Goal: Task Accomplishment & Management: Use online tool/utility

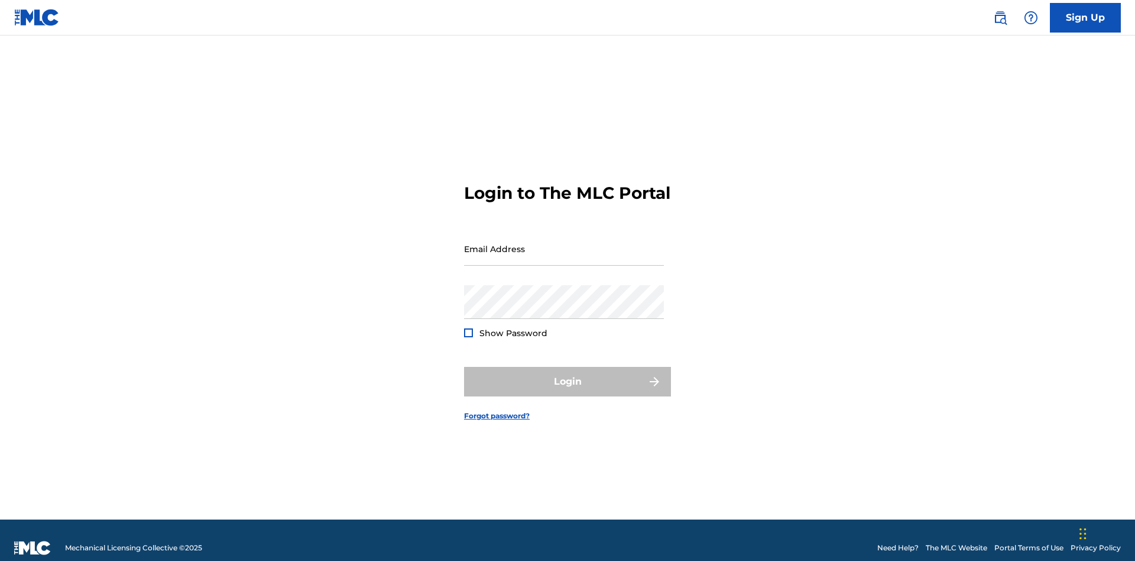
scroll to position [15, 0]
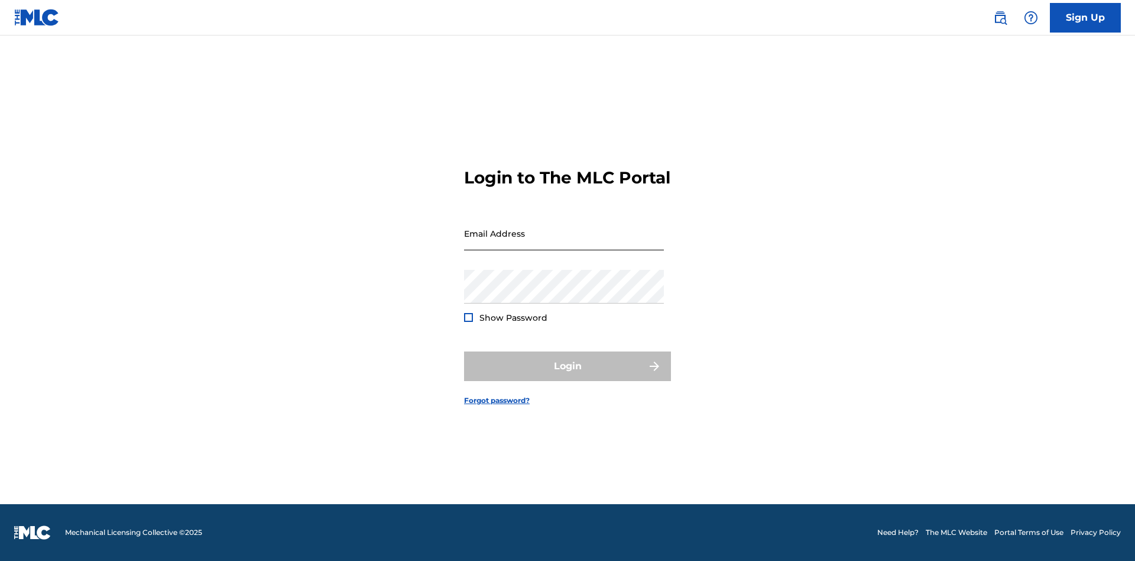
click at [564, 243] on input "Email Address" at bounding box center [564, 233] width 200 height 34
type input "Duke.McTesterson@gmail.com"
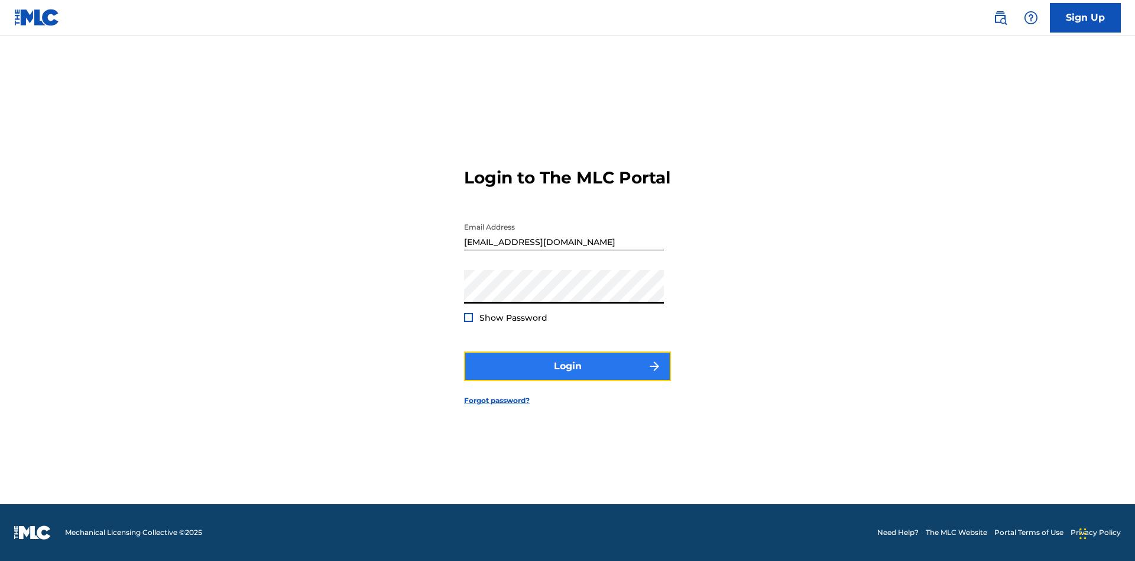
click at [568, 376] on button "Login" at bounding box center [567, 366] width 207 height 30
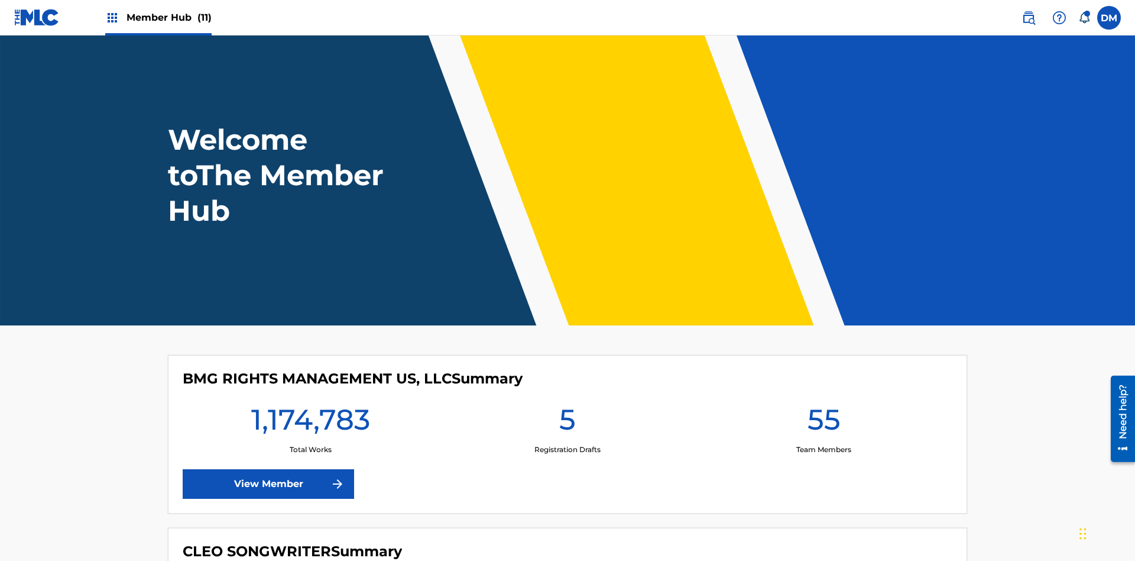
scroll to position [51, 0]
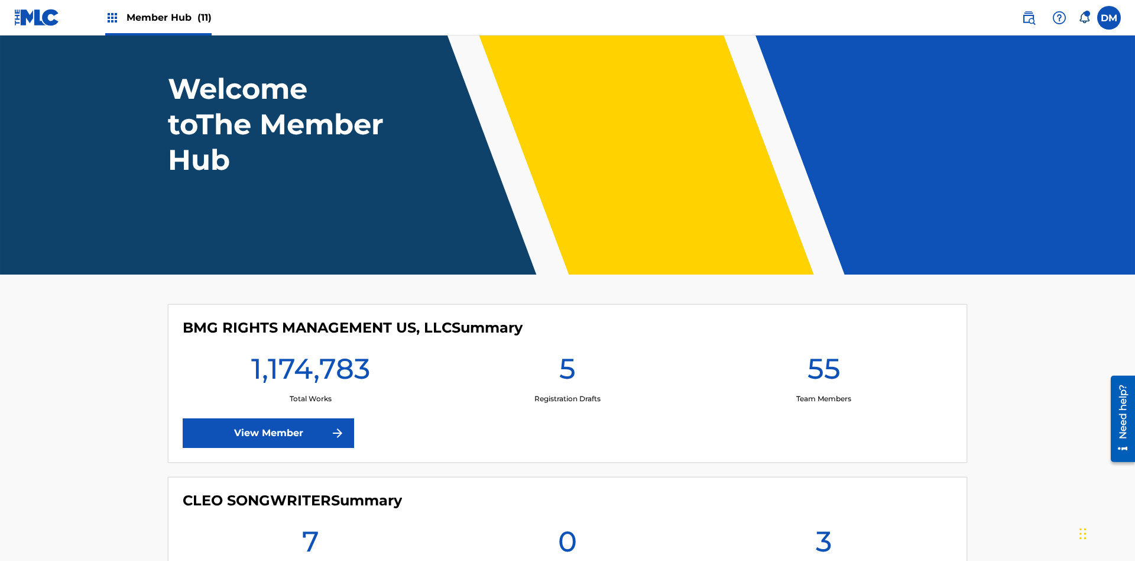
click at [169, 17] on span "Member Hub (11)" at bounding box center [169, 18] width 85 height 14
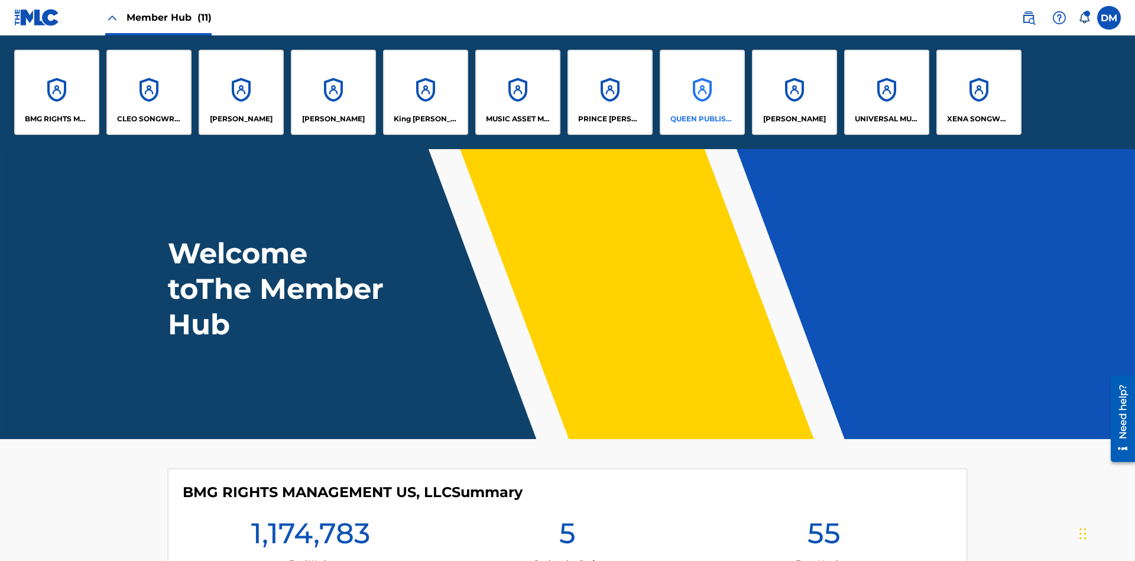
click at [702, 119] on p "QUEEN PUBLISHA" at bounding box center [702, 119] width 64 height 11
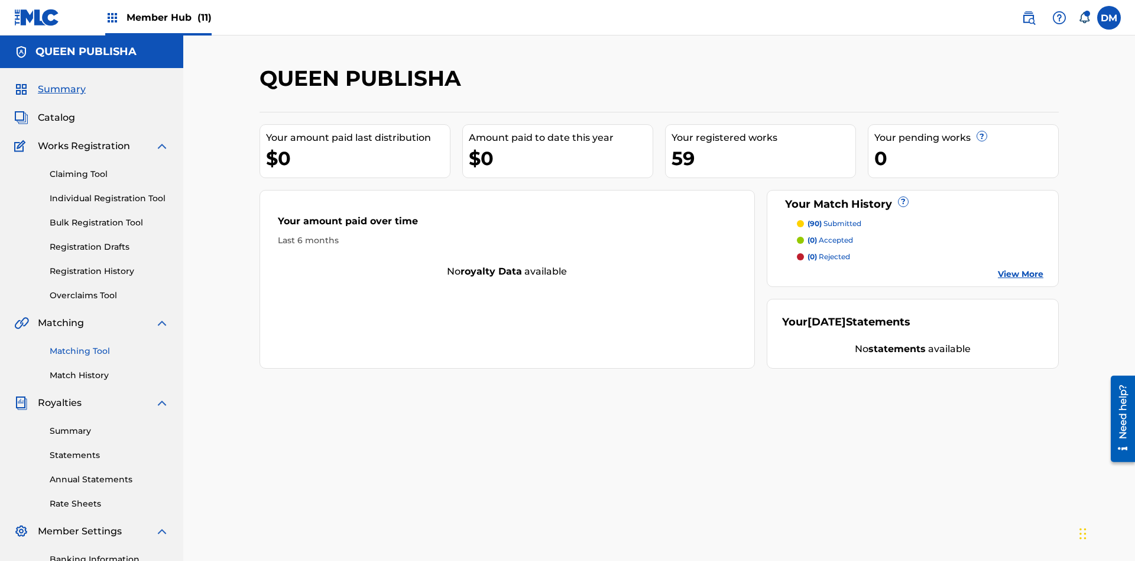
click at [109, 345] on link "Matching Tool" at bounding box center [109, 351] width 119 height 12
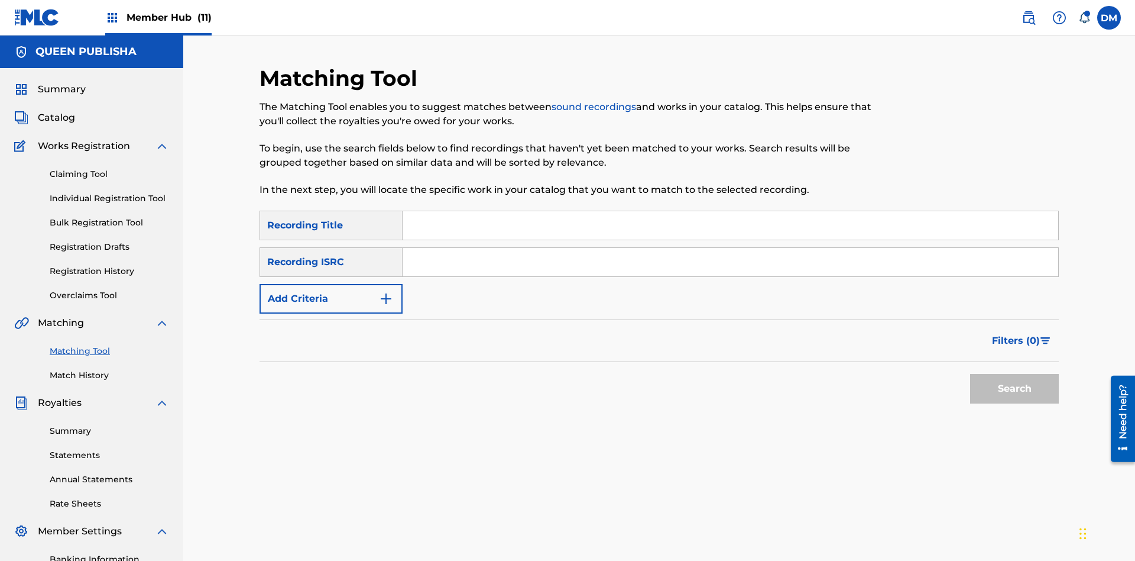
click at [730, 211] on input "Search Form" at bounding box center [731, 225] width 656 height 28
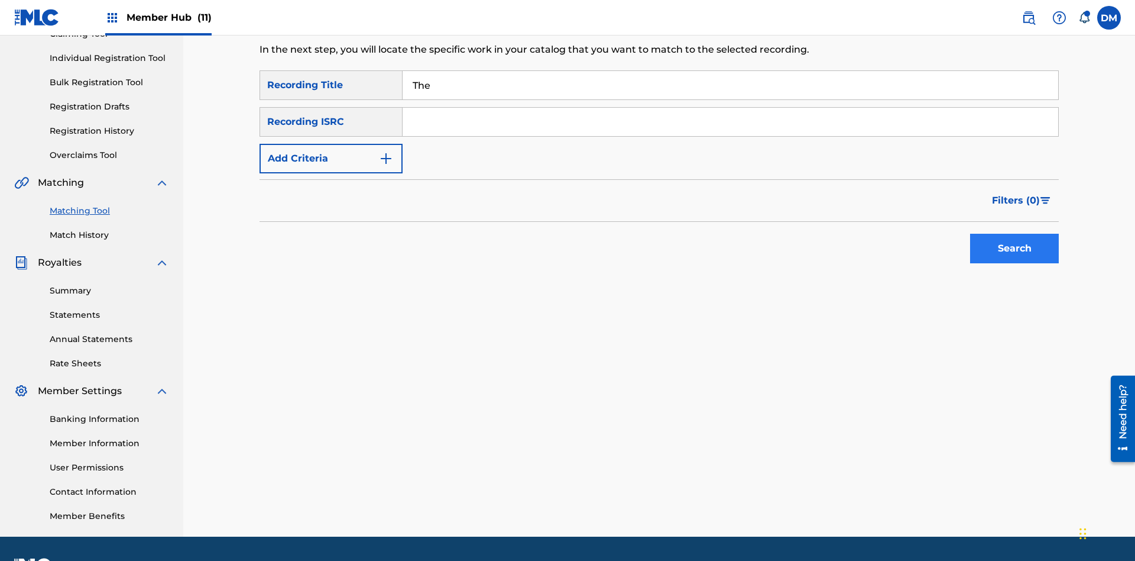
type input "The"
click at [1015, 234] on button "Search" at bounding box center [1014, 249] width 89 height 30
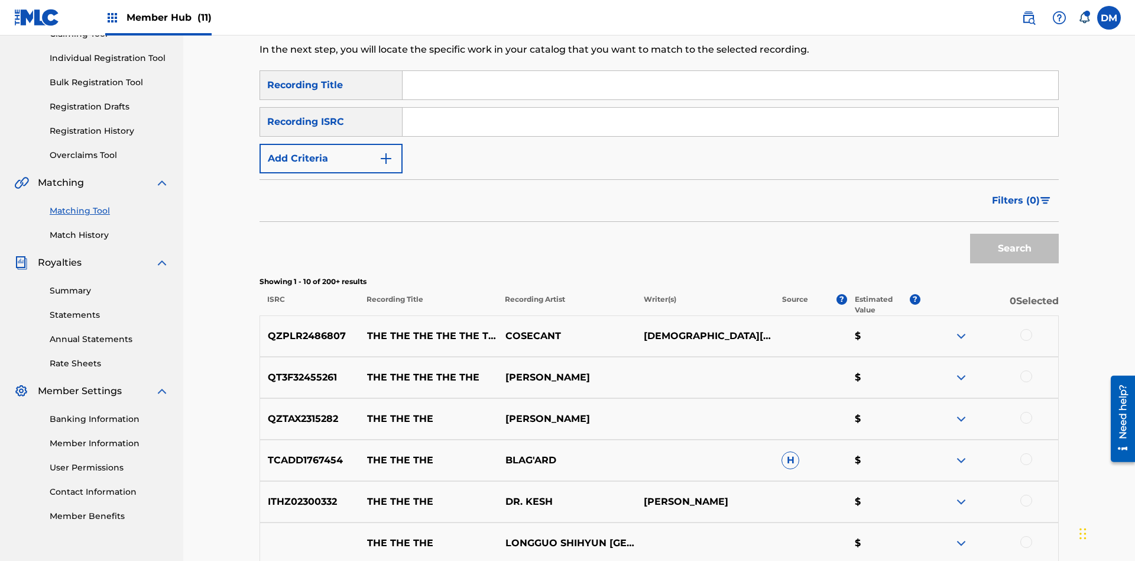
scroll to position [177, 0]
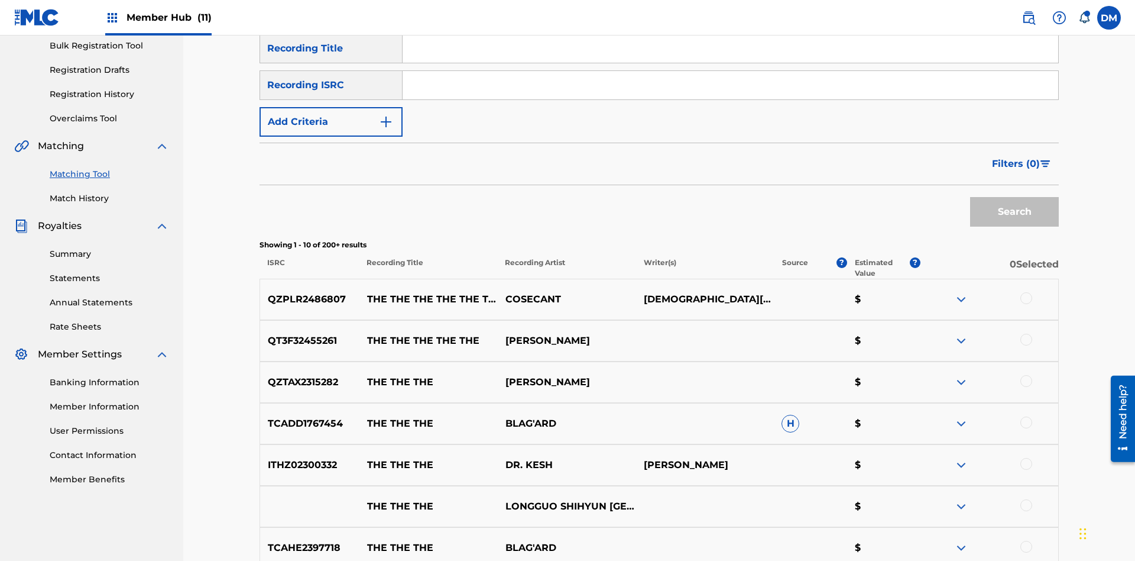
click at [730, 85] on input "Search Form" at bounding box center [731, 85] width 656 height 28
type input "QZPLR2486807"
click at [1015, 197] on button "Search" at bounding box center [1014, 212] width 89 height 30
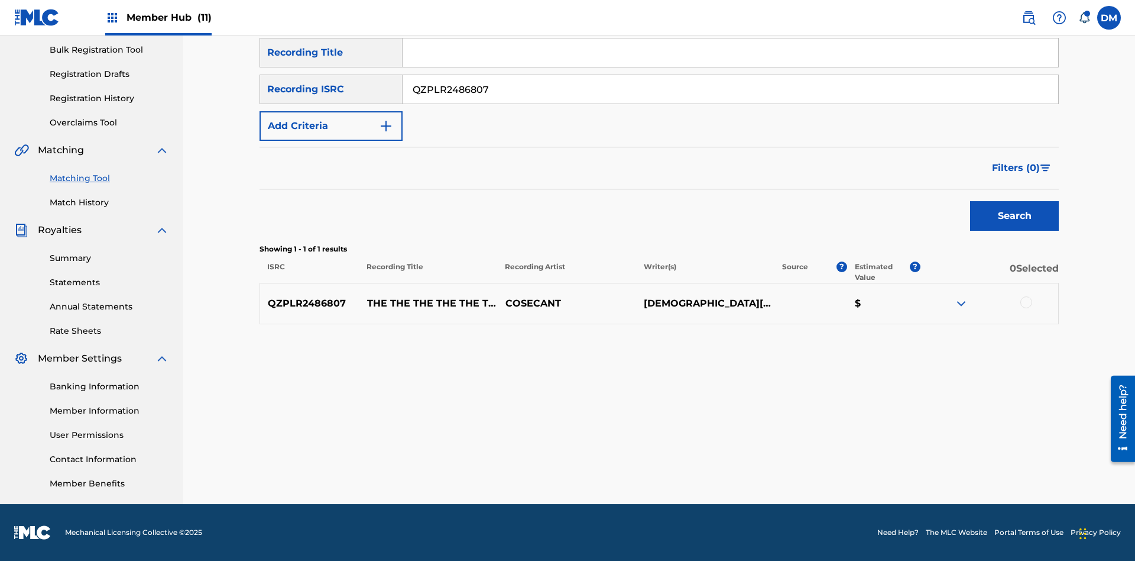
click at [730, 89] on input "QZPLR2486807" at bounding box center [731, 89] width 656 height 28
click at [730, 67] on input "Search Form" at bounding box center [731, 52] width 656 height 28
type input "THE THE THE THE THE THE THE THE"
click at [331, 126] on button "Add Criteria" at bounding box center [331, 126] width 143 height 30
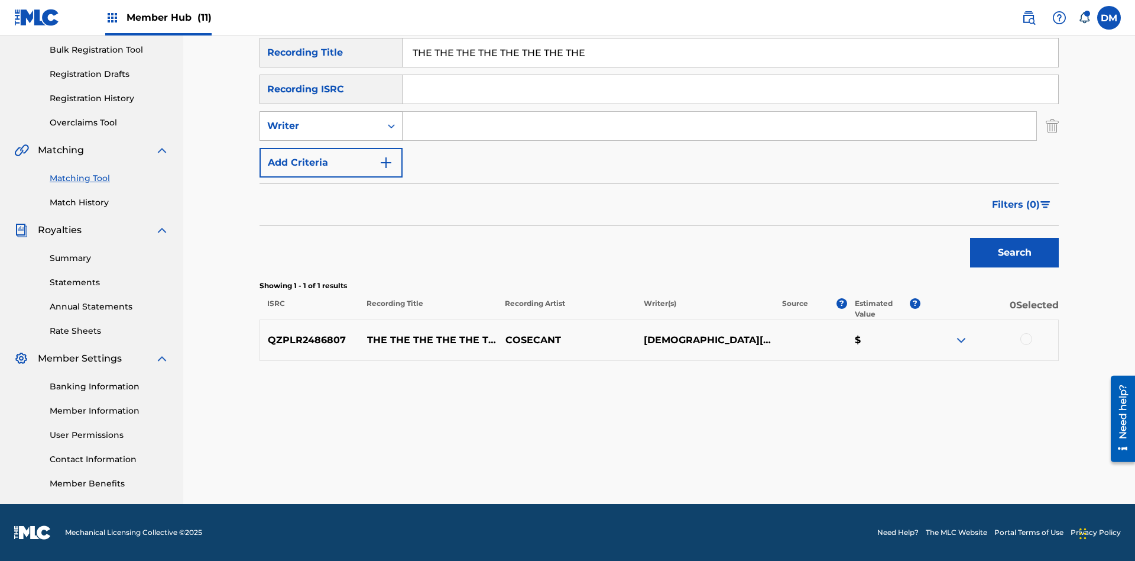
click at [320, 126] on div "Writer" at bounding box center [320, 126] width 106 height 14
click at [331, 156] on div "Recording Artist" at bounding box center [331, 156] width 142 height 30
click at [331, 163] on button "Add Criteria" at bounding box center [331, 163] width 143 height 30
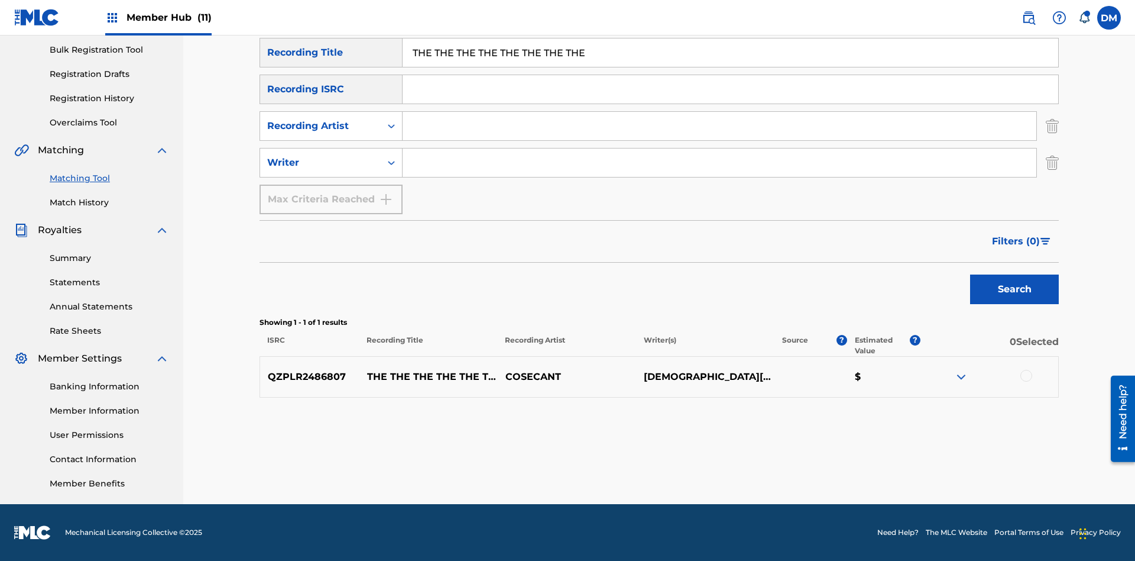
click at [720, 126] on input "Search Form" at bounding box center [720, 126] width 634 height 28
type input "COSECANT"
click at [720, 163] on input "Search Form" at bounding box center [720, 162] width 634 height 28
type input "CHRISTIAN K HEWLETT"
click at [1015, 289] on button "Search" at bounding box center [1014, 289] width 89 height 30
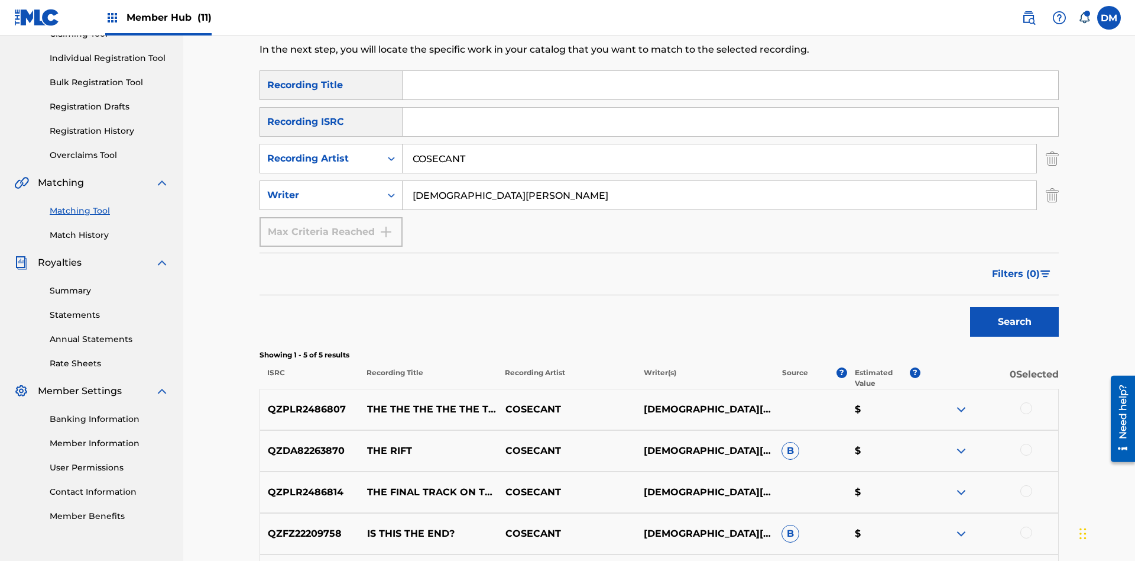
click at [720, 144] on input "COSECANT" at bounding box center [720, 158] width 634 height 28
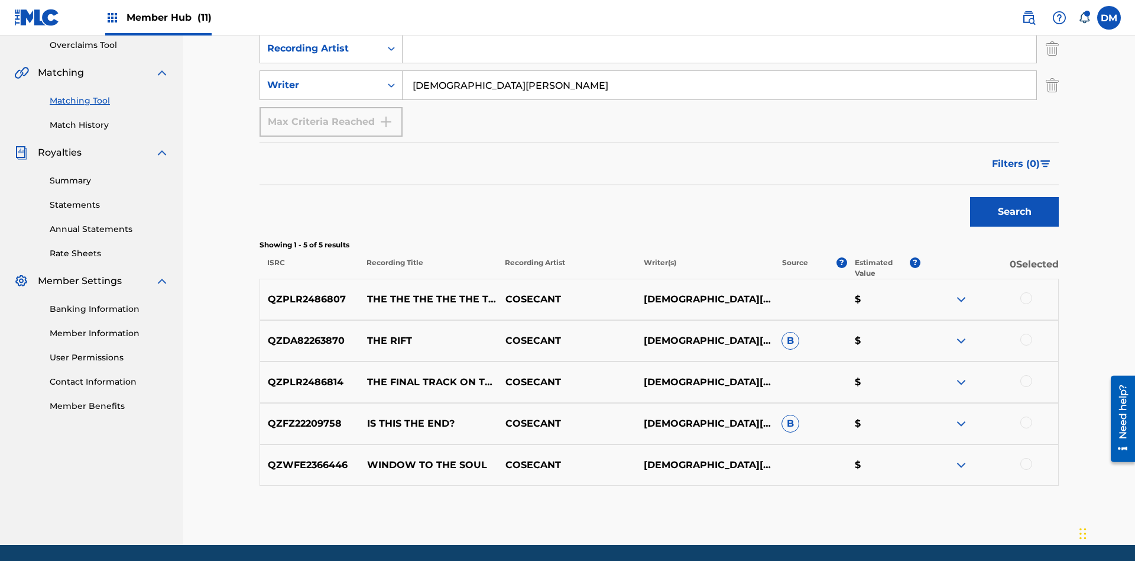
click at [720, 85] on input "CHRISTIAN K HEWLETT" at bounding box center [720, 85] width 634 height 28
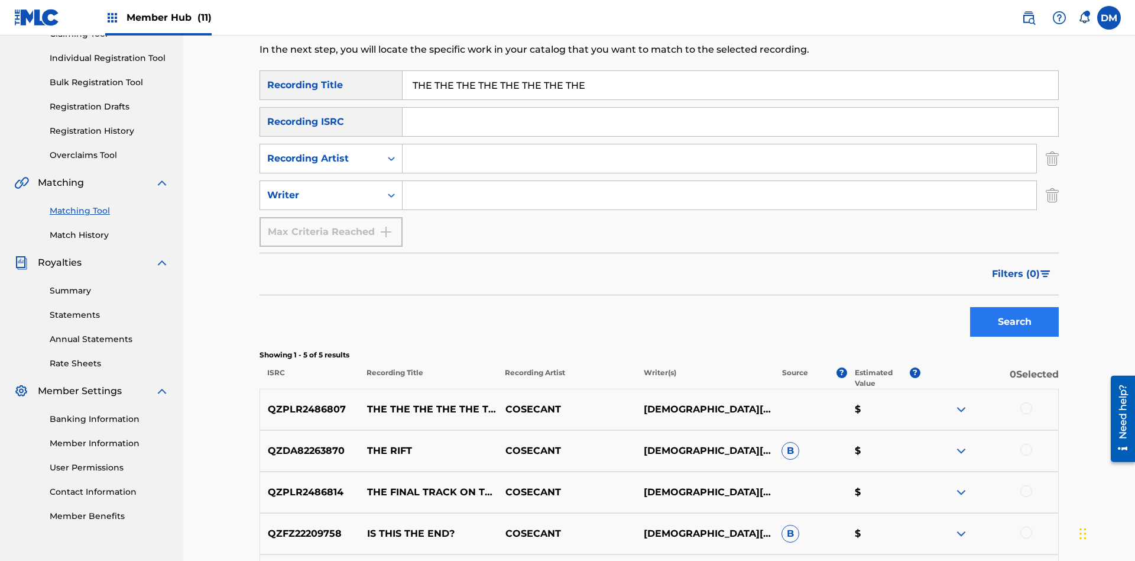
type input "THE THE THE THE THE THE THE THE"
click at [1015, 307] on button "Search" at bounding box center [1014, 322] width 89 height 30
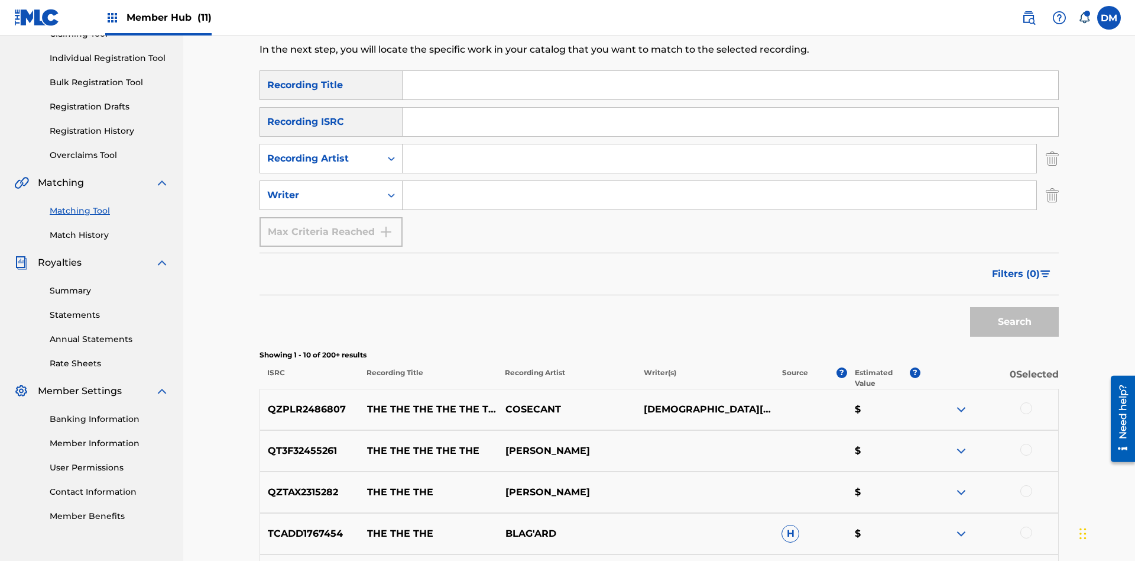
scroll to position [213, 0]
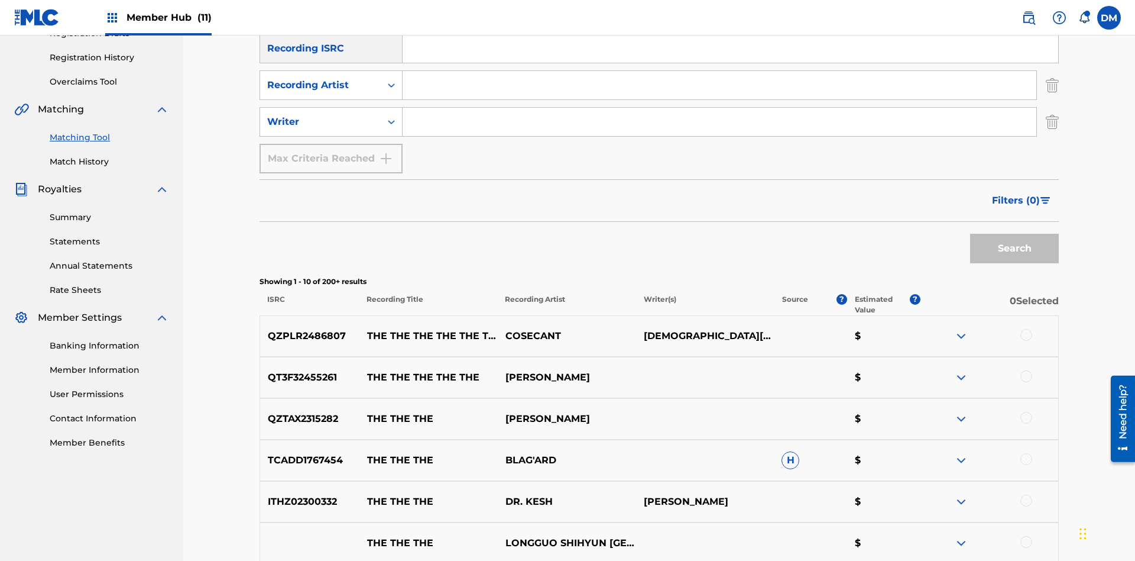
click at [720, 85] on input "Search Form" at bounding box center [720, 85] width 634 height 28
type input "COSECANT"
click at [1015, 234] on button "Search" at bounding box center [1014, 249] width 89 height 30
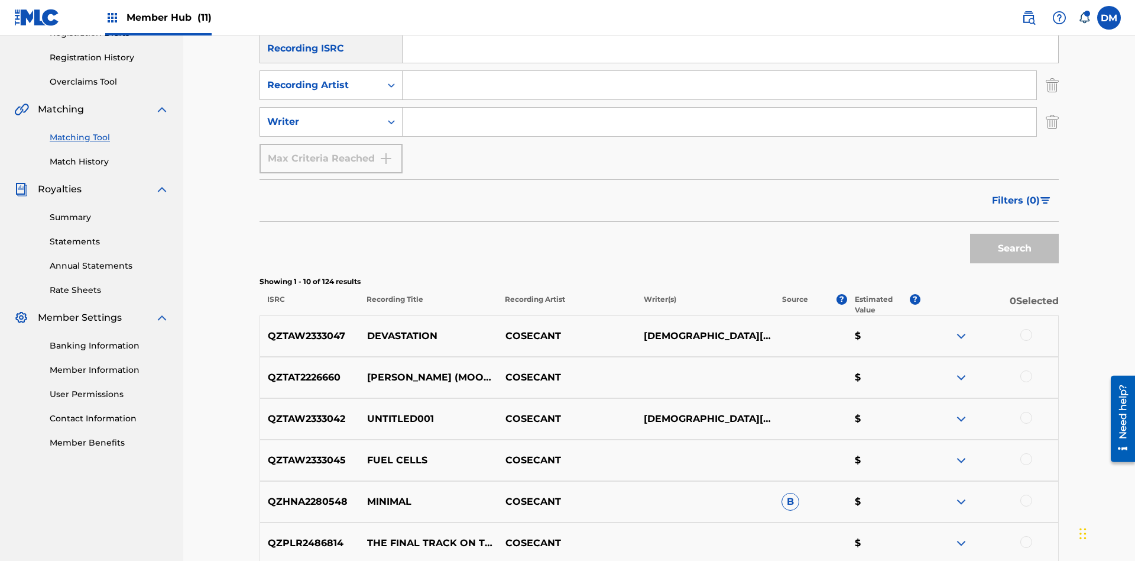
click at [720, 108] on input "Search Form" at bounding box center [720, 122] width 634 height 28
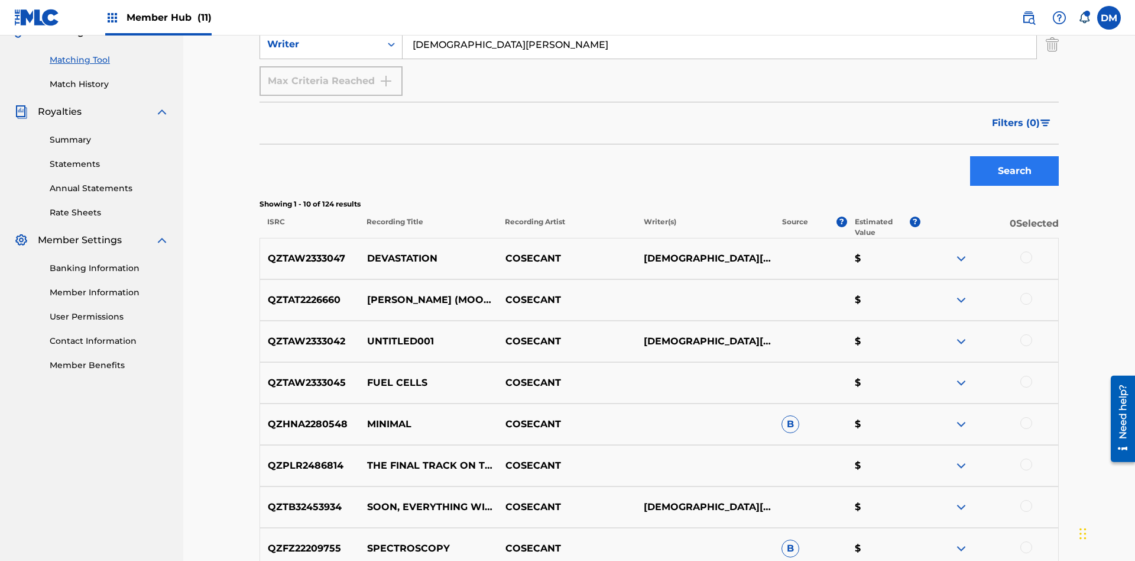
type input "CHRISTIAN K HEWLETT"
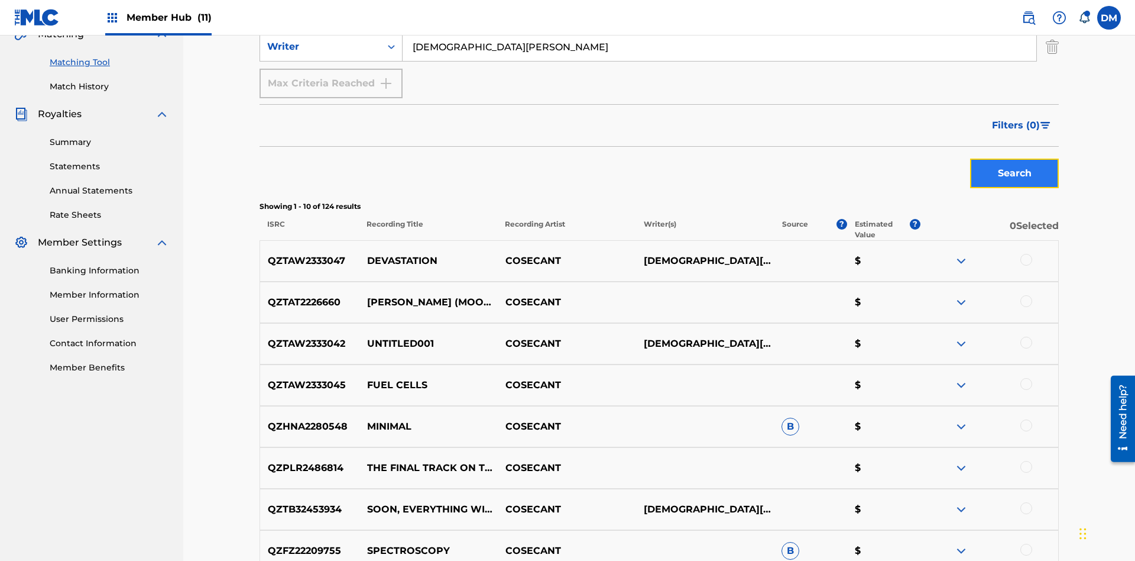
click at [1015, 158] on button "Search" at bounding box center [1014, 173] width 89 height 30
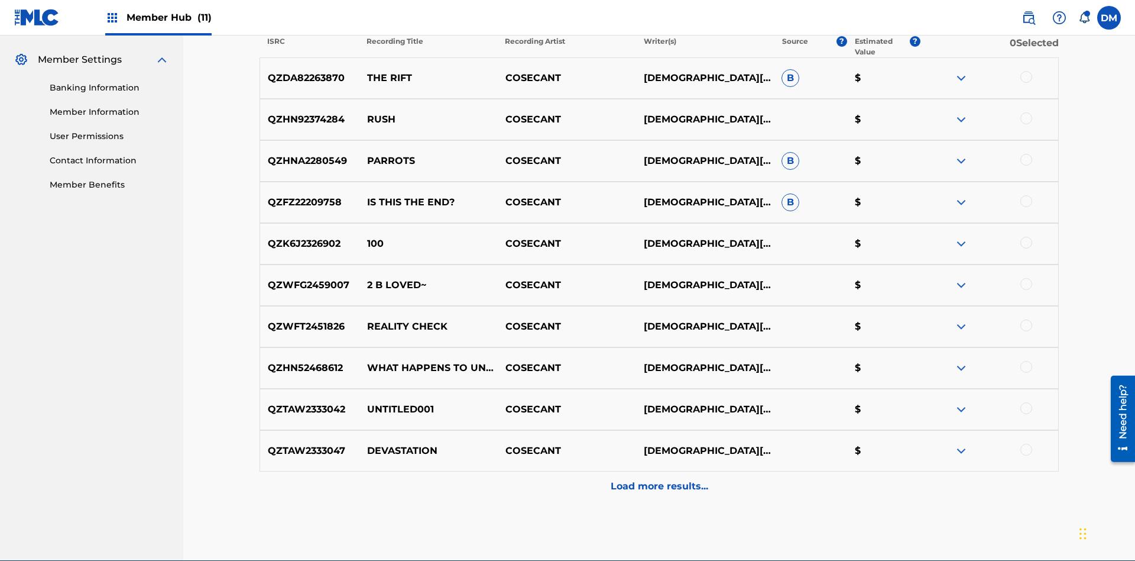
click at [1026, 77] on div at bounding box center [1027, 77] width 12 height 12
click at [831, 464] on button "Match 1 Group" at bounding box center [831, 464] width 131 height 30
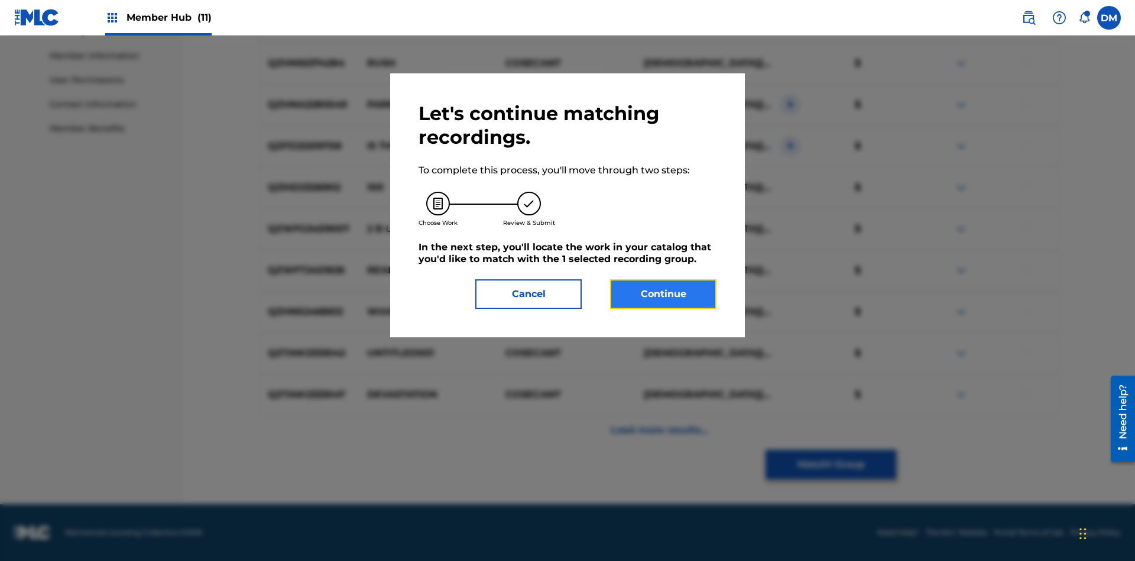
click at [663, 294] on button "Continue" at bounding box center [663, 294] width 106 height 30
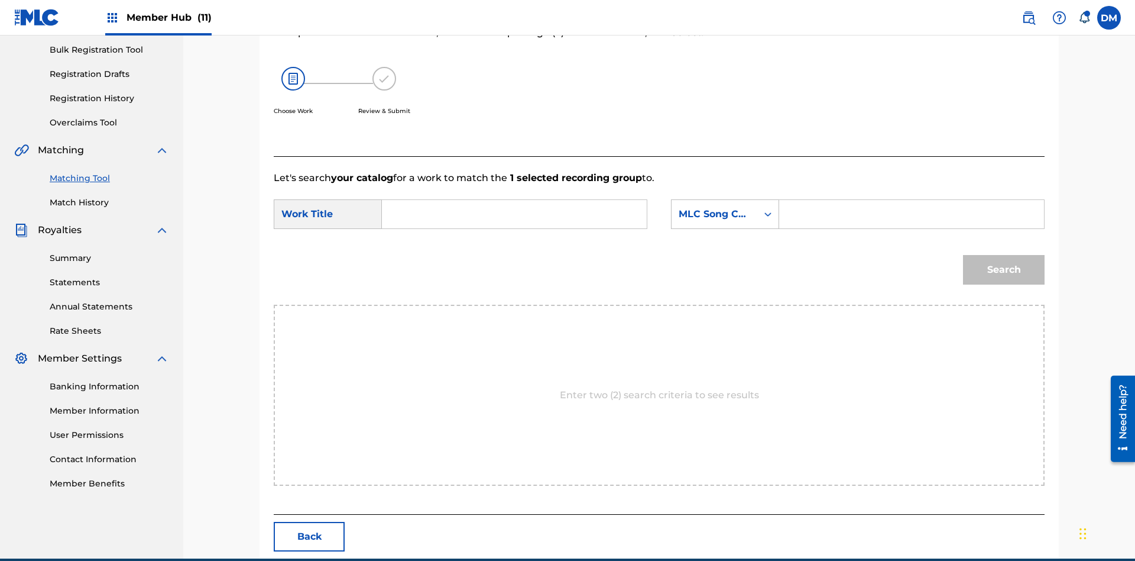
click at [514, 200] on input "Search Form" at bounding box center [514, 214] width 245 height 28
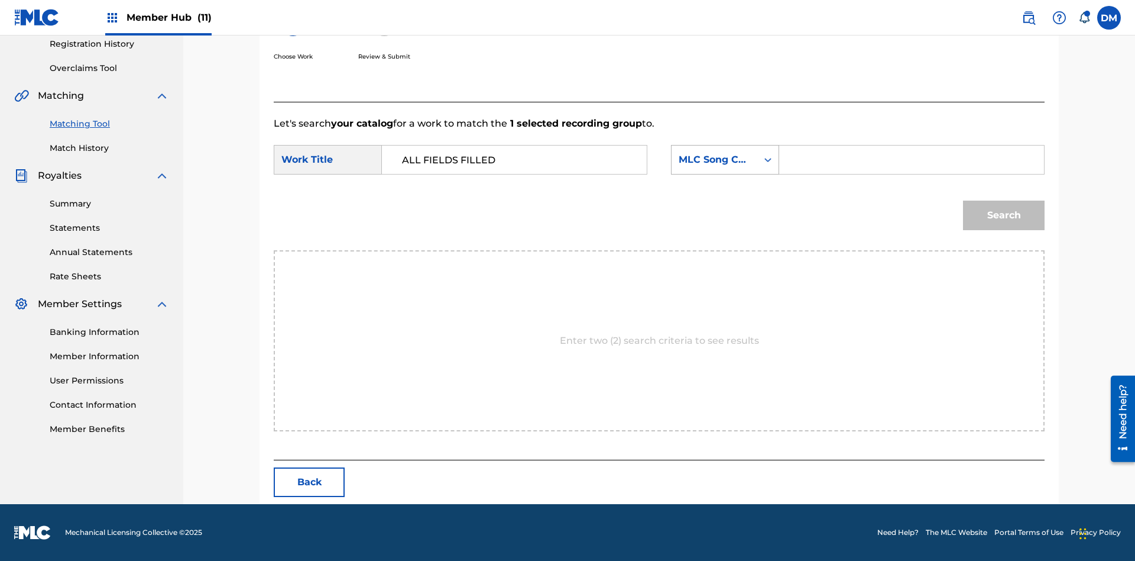
type input "ALL FIELDS FILLED"
click at [725, 160] on div "MLC Song Code" at bounding box center [715, 160] width 72 height 14
click at [725, 175] on div "ISWC" at bounding box center [725, 175] width 107 height 30
click at [911, 160] on input "Search Form" at bounding box center [911, 159] width 245 height 28
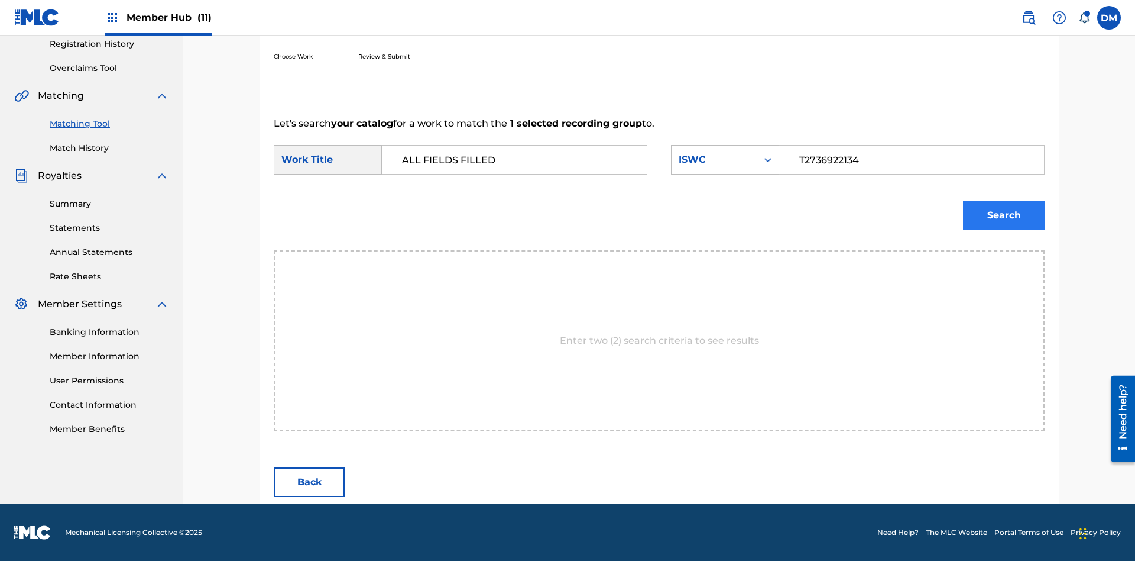
type input "T2736922134"
click at [1004, 215] on button "Search" at bounding box center [1004, 215] width 82 height 30
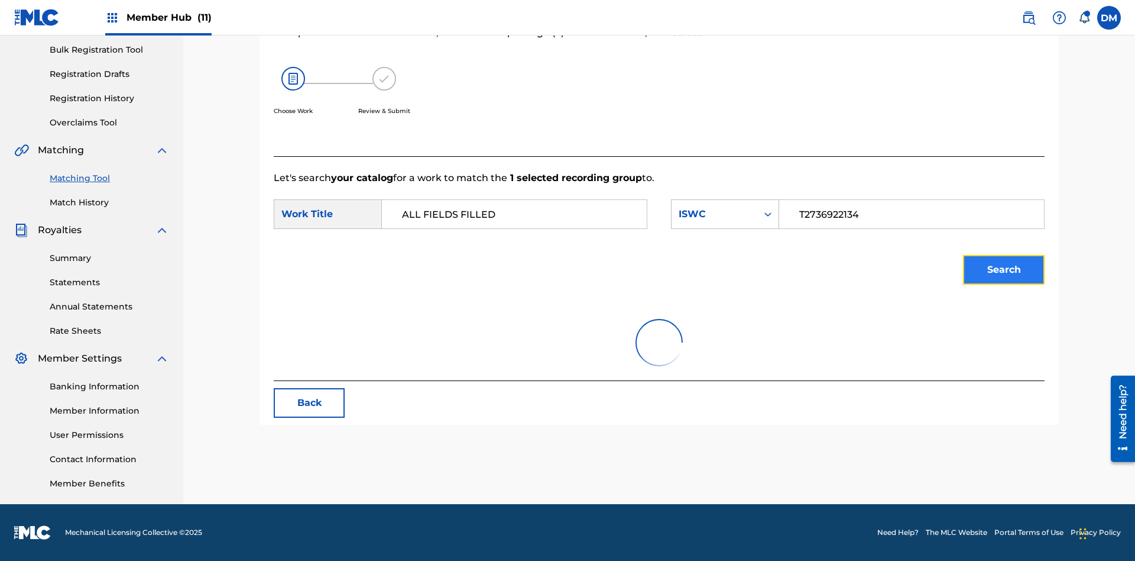
scroll to position [173, 0]
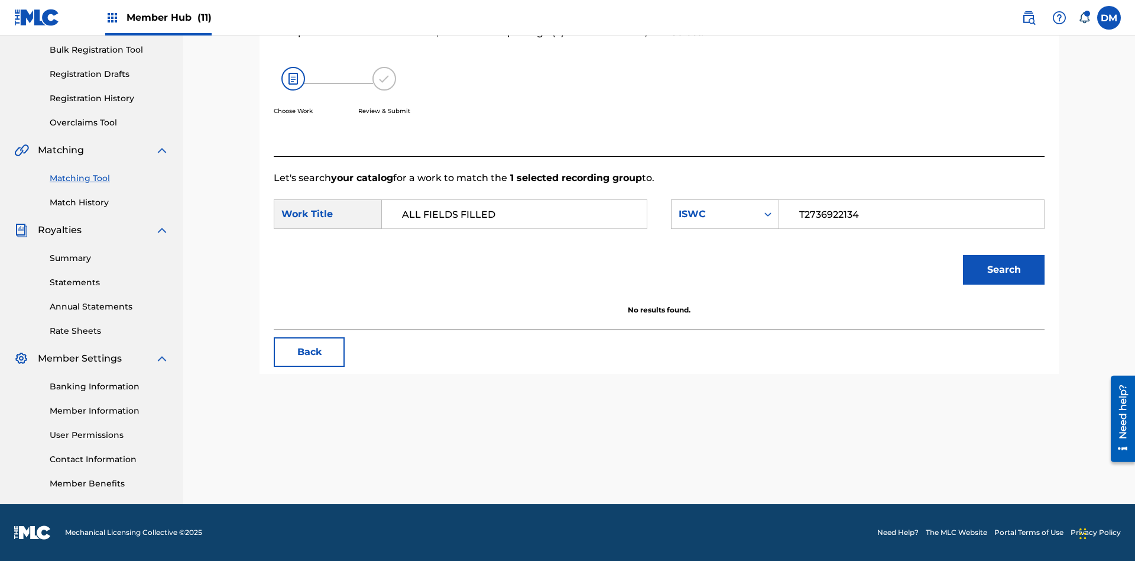
click at [911, 214] on input "T2736922134" at bounding box center [911, 214] width 245 height 28
click at [725, 214] on div "ISWC" at bounding box center [715, 214] width 72 height 14
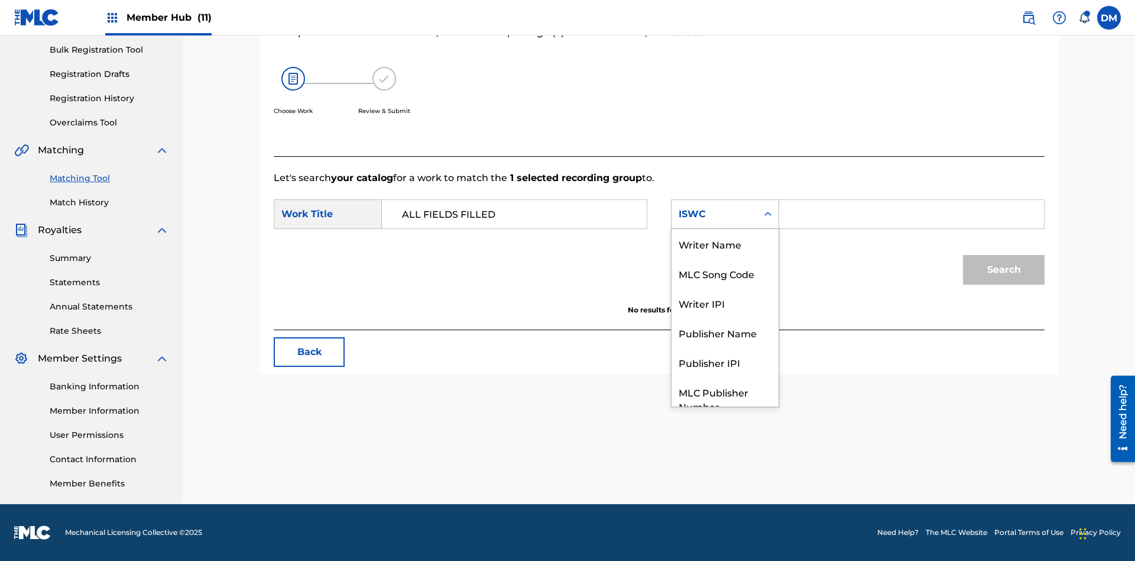
scroll to position [44, 0]
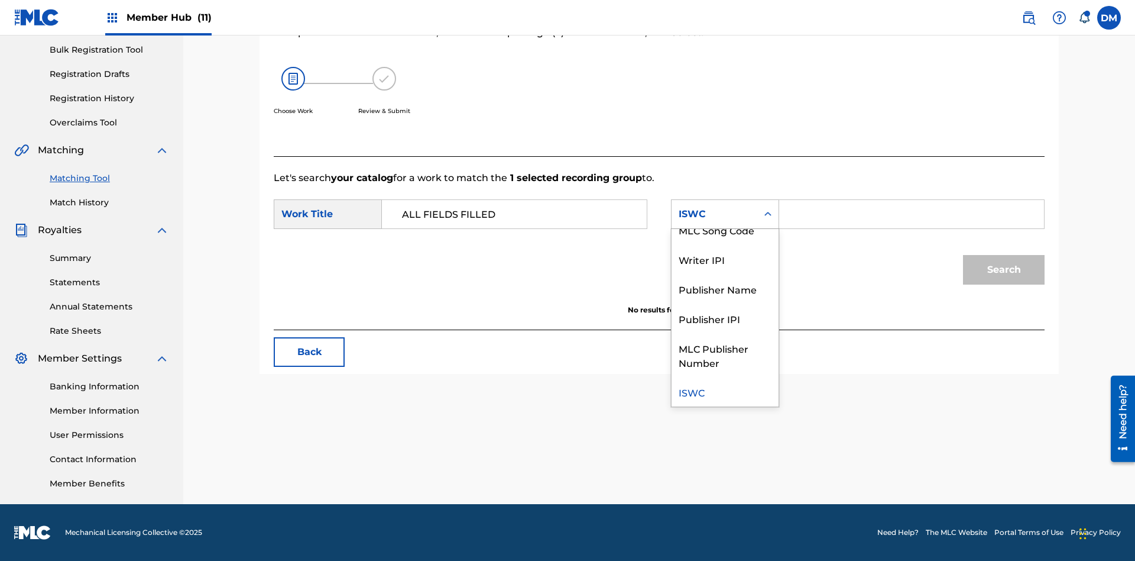
click at [725, 229] on div "MLC Song Code" at bounding box center [725, 230] width 107 height 30
click at [911, 214] on input "Search Form" at bounding box center [911, 214] width 245 height 28
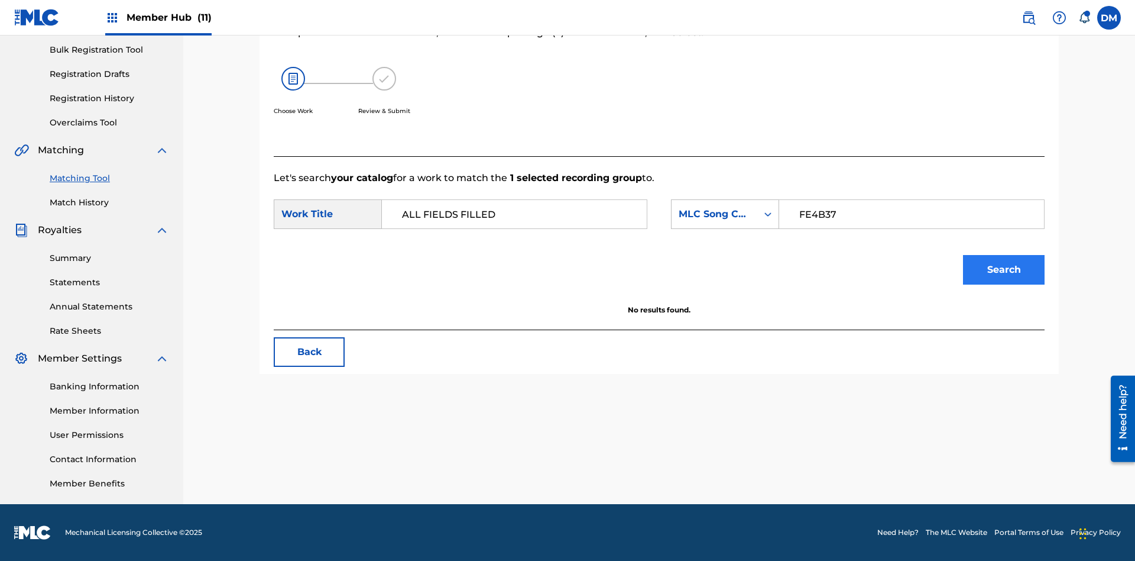
type input "FE4B37"
click at [1004, 270] on button "Search" at bounding box center [1004, 270] width 82 height 30
click at [911, 214] on input "FE4B37" at bounding box center [911, 214] width 245 height 28
click at [725, 214] on div "MLC Song Code" at bounding box center [715, 214] width 72 height 14
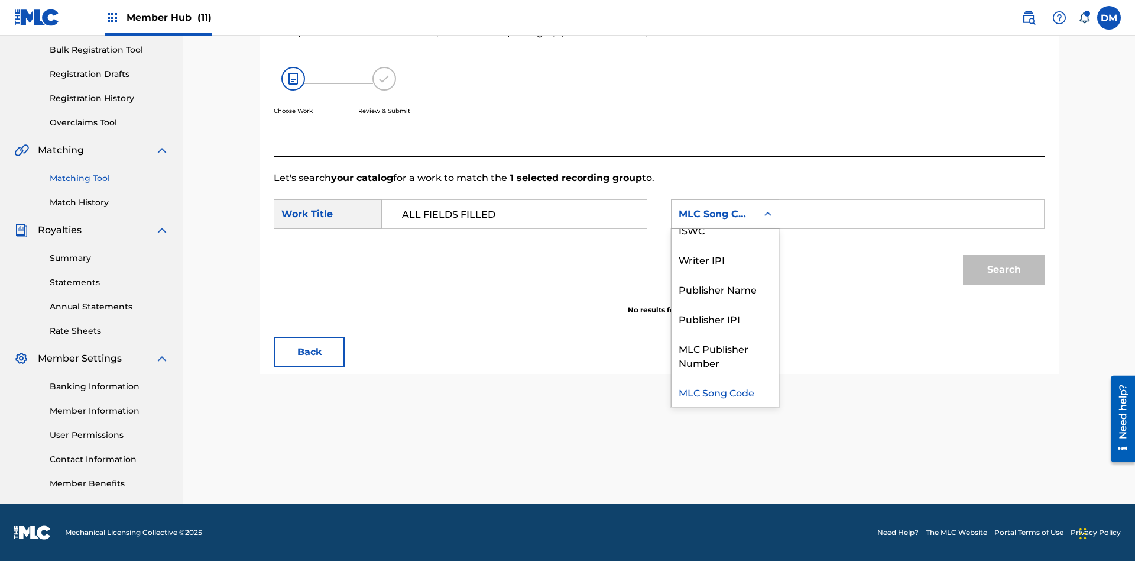
click at [725, 215] on div "Writer Name" at bounding box center [725, 200] width 107 height 30
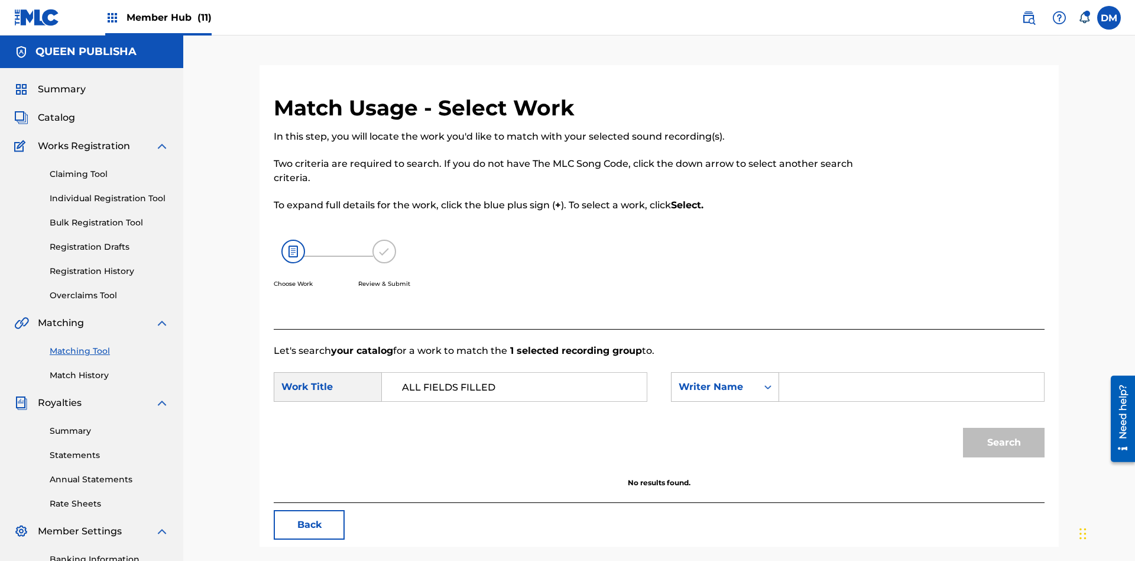
scroll to position [173, 0]
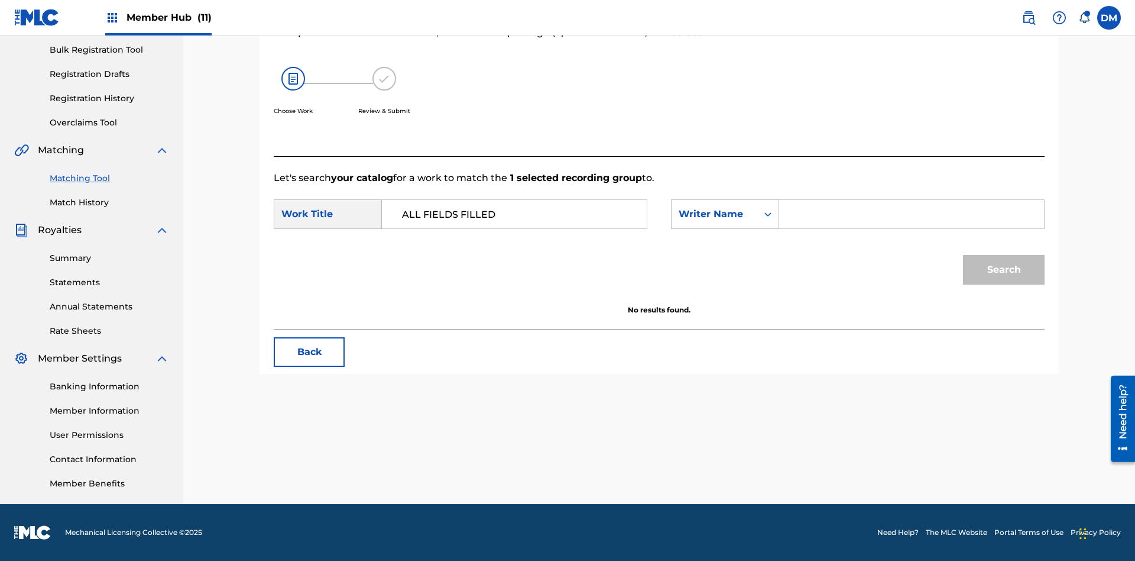
click at [911, 214] on input "Search Form" at bounding box center [911, 214] width 245 height 28
type input "DJ IPI"
click at [1004, 270] on button "Search" at bounding box center [1004, 270] width 82 height 30
click at [911, 214] on input "DJ IPI" at bounding box center [911, 214] width 245 height 28
click at [725, 214] on div "Writer Name" at bounding box center [715, 214] width 72 height 14
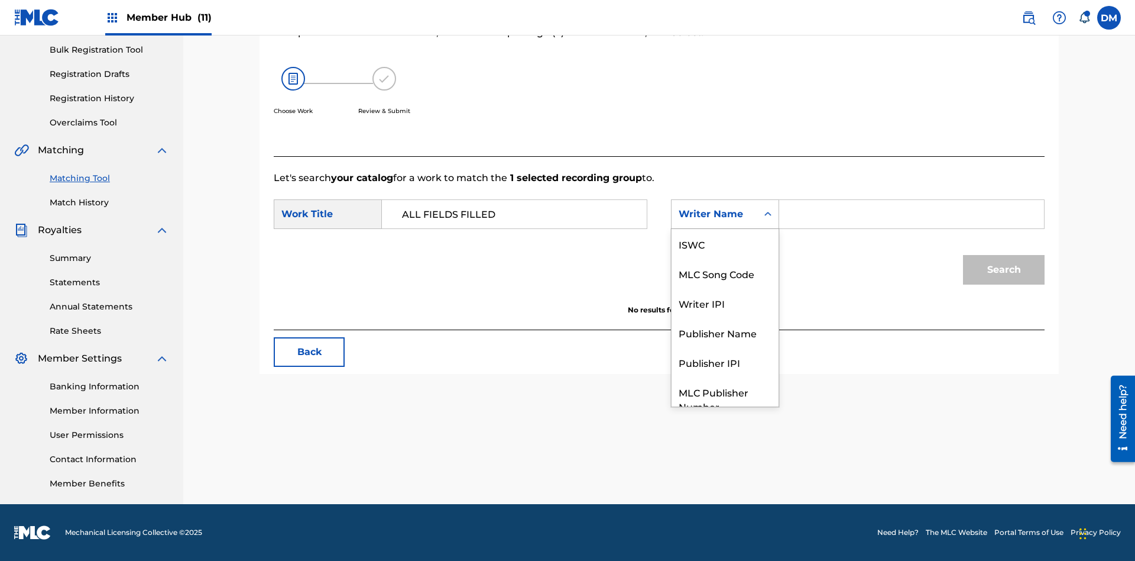
scroll to position [44, 0]
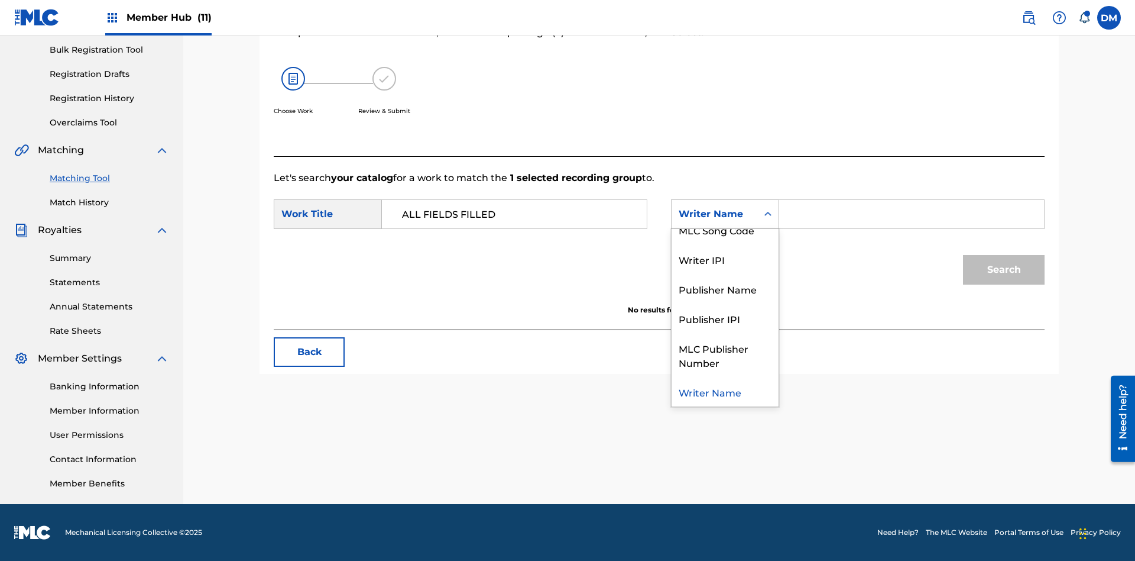
click at [725, 259] on div "Writer IPI" at bounding box center [725, 259] width 107 height 30
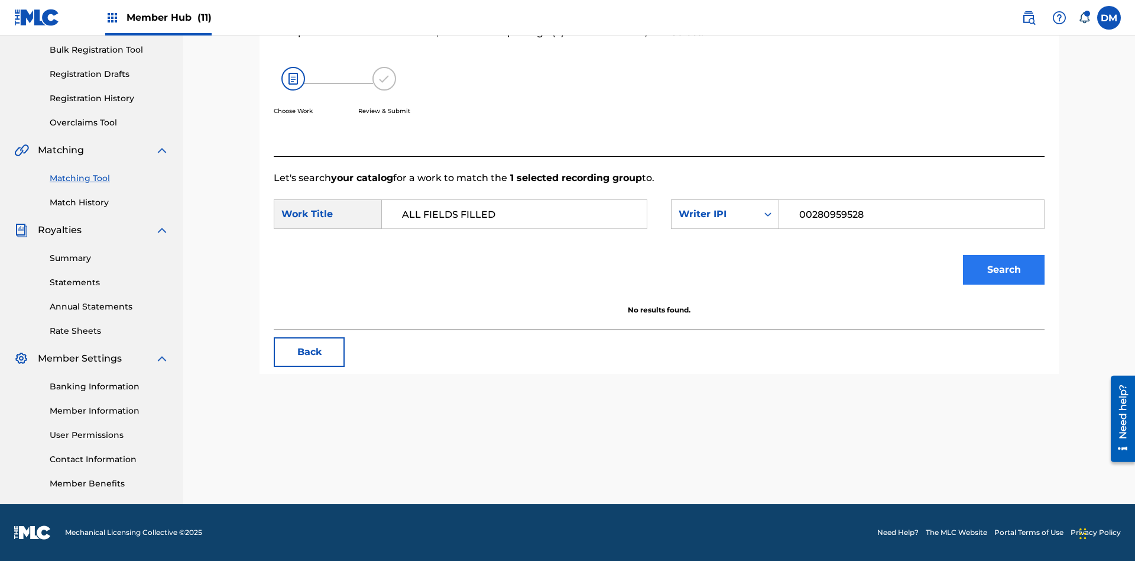
type input "00280959528"
click at [1004, 270] on button "Search" at bounding box center [1004, 270] width 82 height 30
click at [911, 214] on input "00280959528" at bounding box center [911, 214] width 245 height 28
click at [725, 214] on div "Writer IPI" at bounding box center [715, 214] width 72 height 14
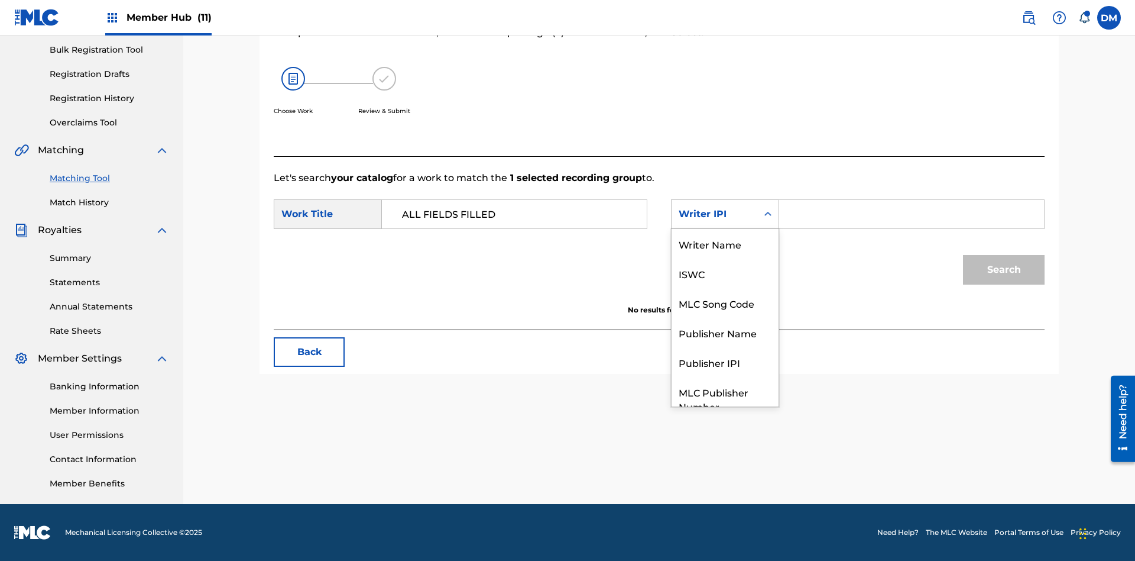
click at [725, 318] on div "Publisher Name" at bounding box center [725, 333] width 107 height 30
click at [911, 214] on input "Search Form" at bounding box center [911, 214] width 245 height 28
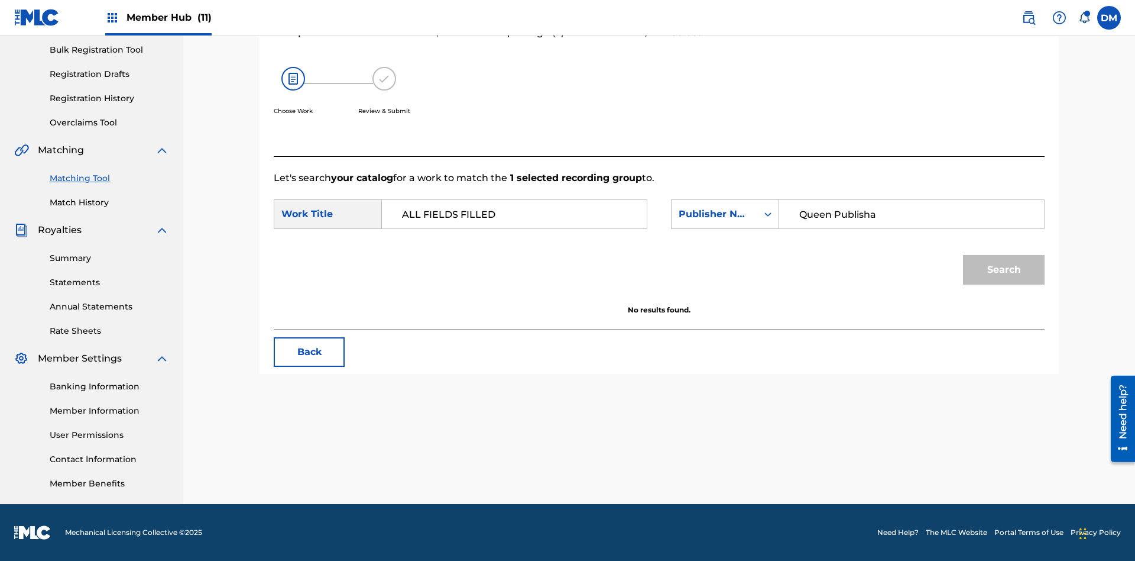
type input "Queen Publisha"
click at [1004, 270] on button "Search" at bounding box center [1004, 270] width 82 height 30
click at [911, 214] on input "Queen Publisha" at bounding box center [911, 214] width 245 height 28
click at [725, 214] on div "Publisher Name" at bounding box center [715, 214] width 72 height 14
click at [725, 347] on div "Publisher IPI" at bounding box center [725, 362] width 107 height 30
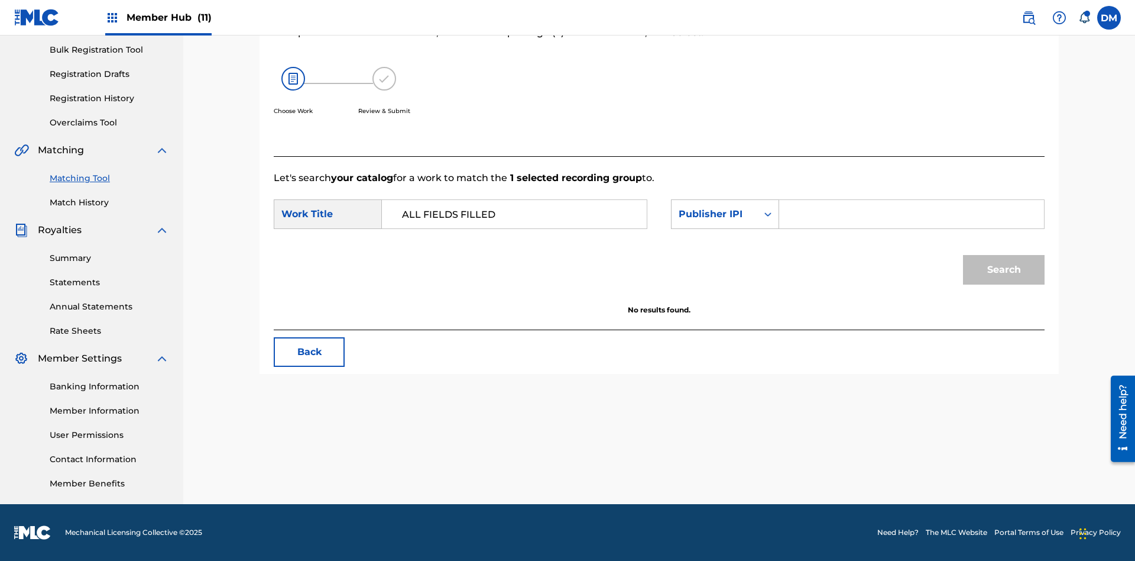
click at [911, 214] on input "Search Form" at bounding box center [911, 214] width 245 height 28
type input "00123456790"
click at [1004, 270] on button "Search" at bounding box center [1004, 270] width 82 height 30
click at [911, 214] on input "00123456790" at bounding box center [911, 214] width 245 height 28
click at [725, 214] on div "Publisher IPI" at bounding box center [715, 214] width 72 height 14
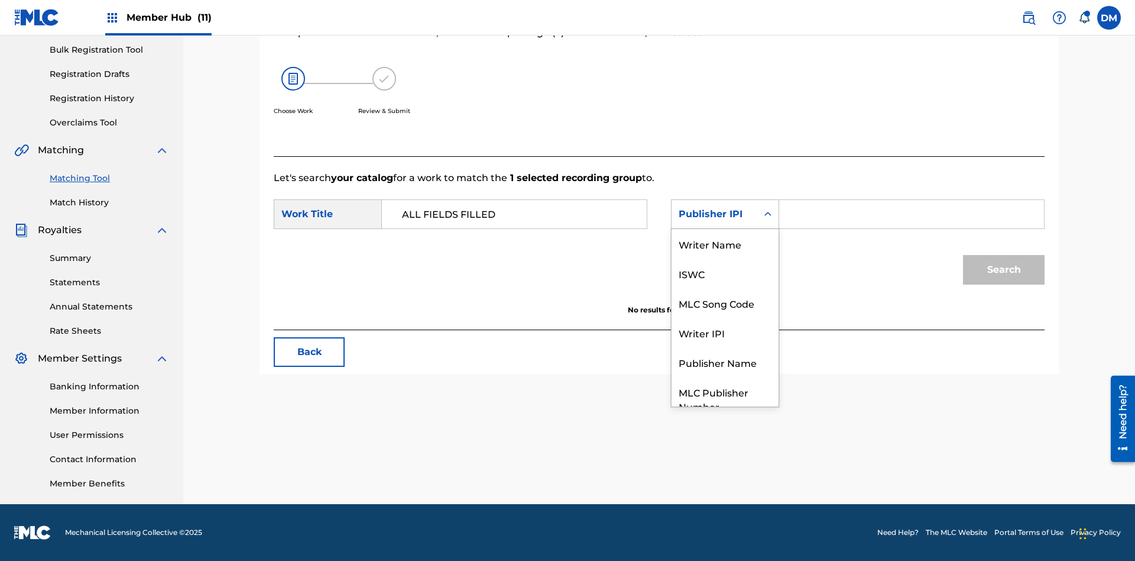
click at [725, 377] on div "MLC Publisher Number" at bounding box center [725, 399] width 107 height 44
click at [911, 214] on input "Search Form" at bounding box center [911, 214] width 245 height 28
type input "P077TM"
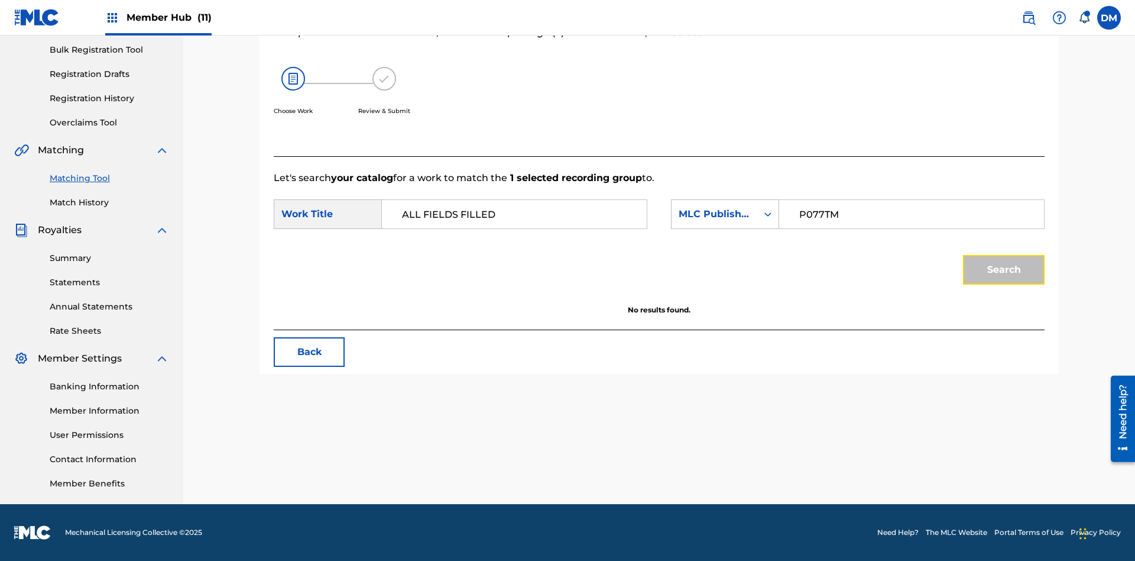
click at [1004, 270] on button "Search" at bounding box center [1004, 270] width 82 height 30
click at [911, 214] on input "P077TM" at bounding box center [911, 214] width 245 height 28
